Goal: Check status: Check status

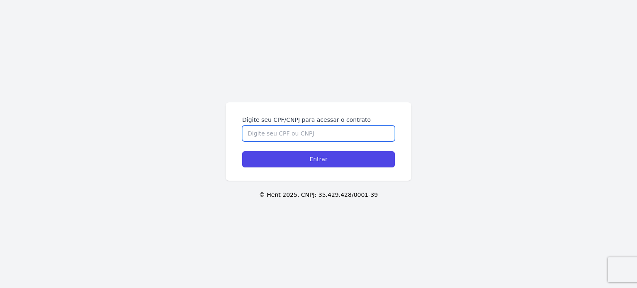
click at [266, 136] on input "Digite seu CPF/CNPJ para acessar o contrato" at bounding box center [318, 134] width 153 height 16
click at [266, 134] on input "Digite seu CPF/CNPJ para acessar o contrato" at bounding box center [318, 134] width 153 height 16
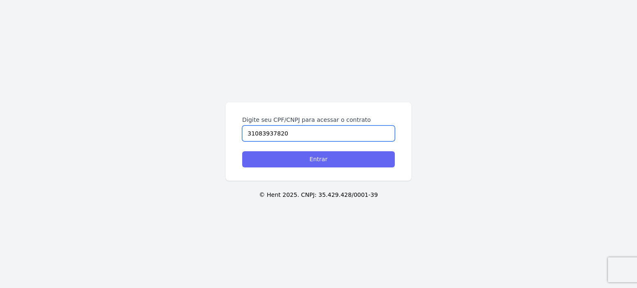
type input "31083937820"
click at [278, 157] on input "Entrar" at bounding box center [318, 159] width 153 height 16
